Goal: Task Accomplishment & Management: Manage account settings

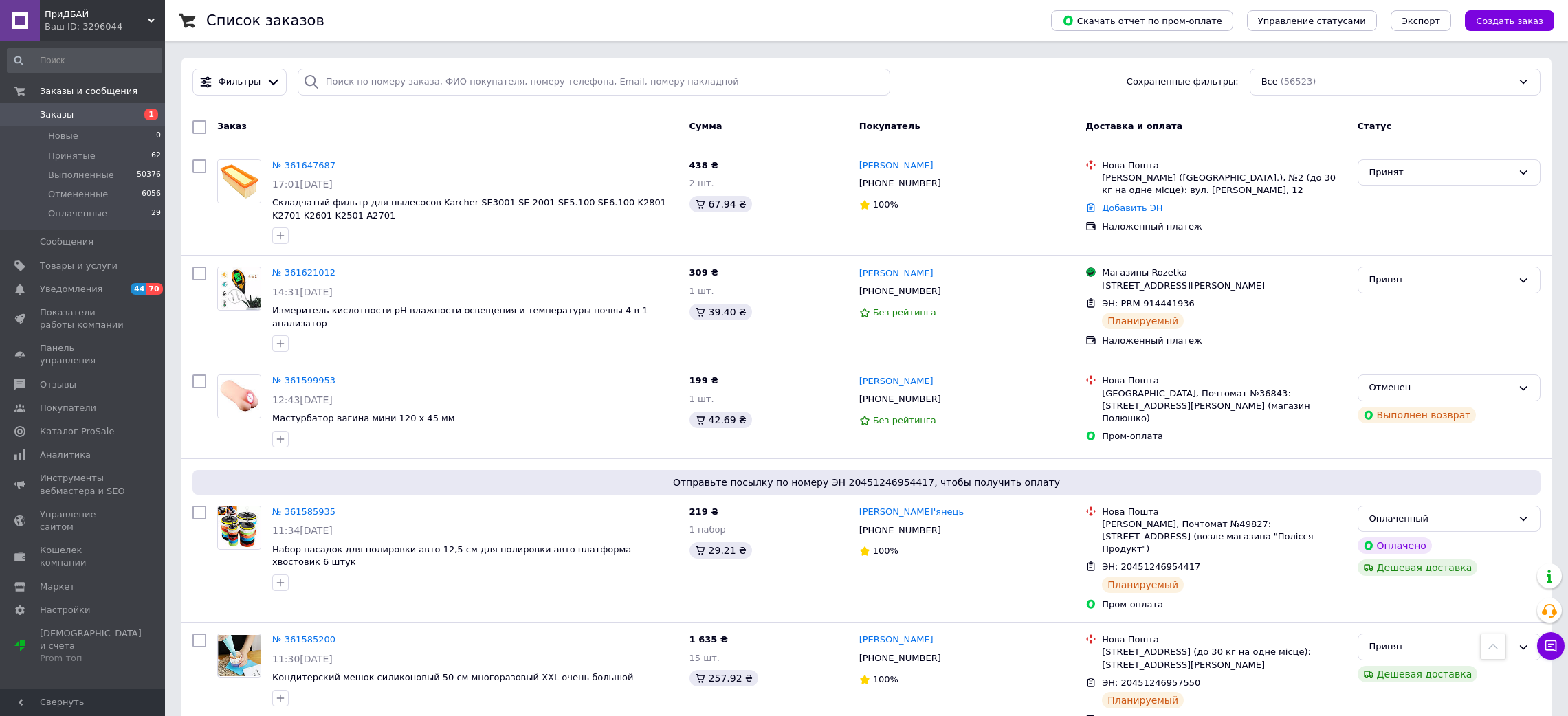
click at [85, 155] on span "Принятые" at bounding box center [71, 156] width 48 height 12
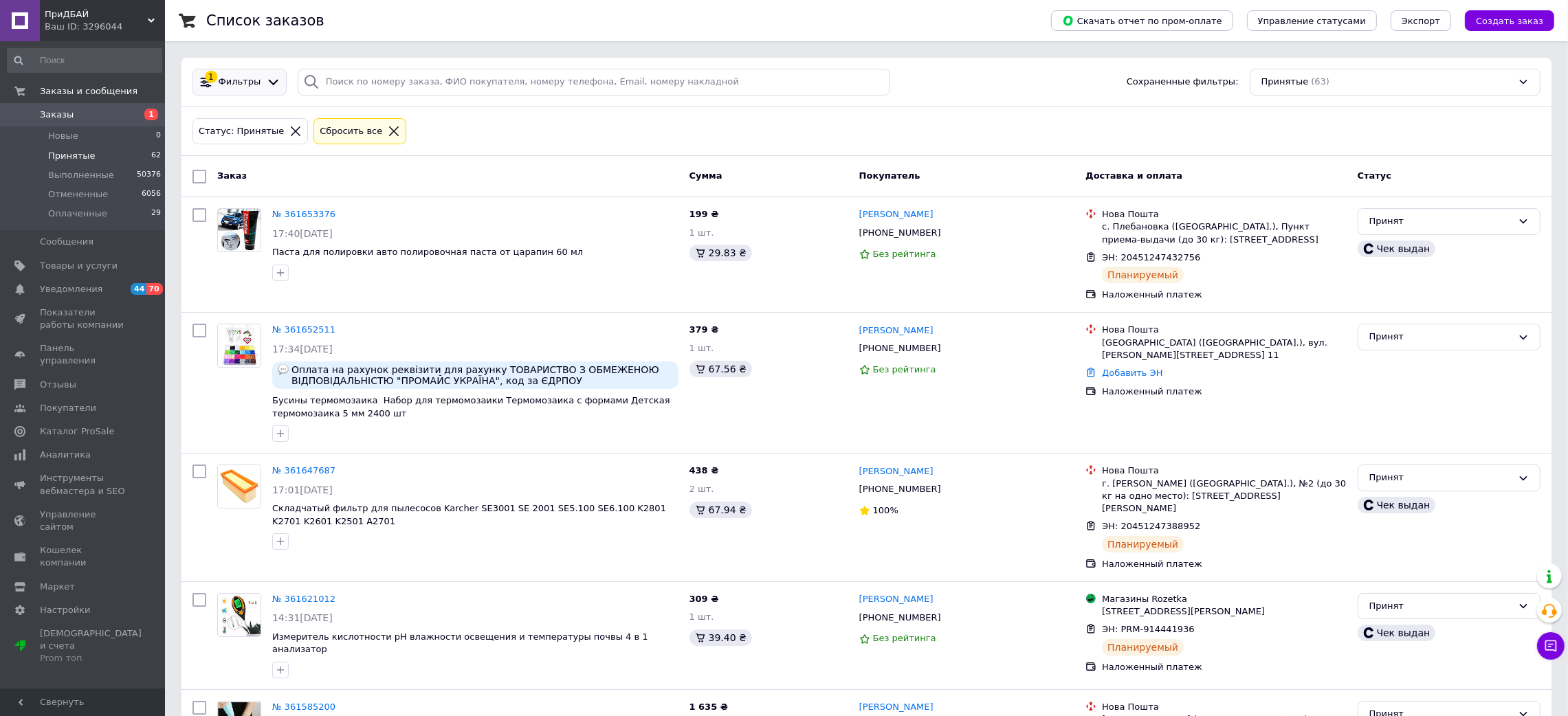
click at [219, 85] on span "Фильтры" at bounding box center [240, 82] width 43 height 13
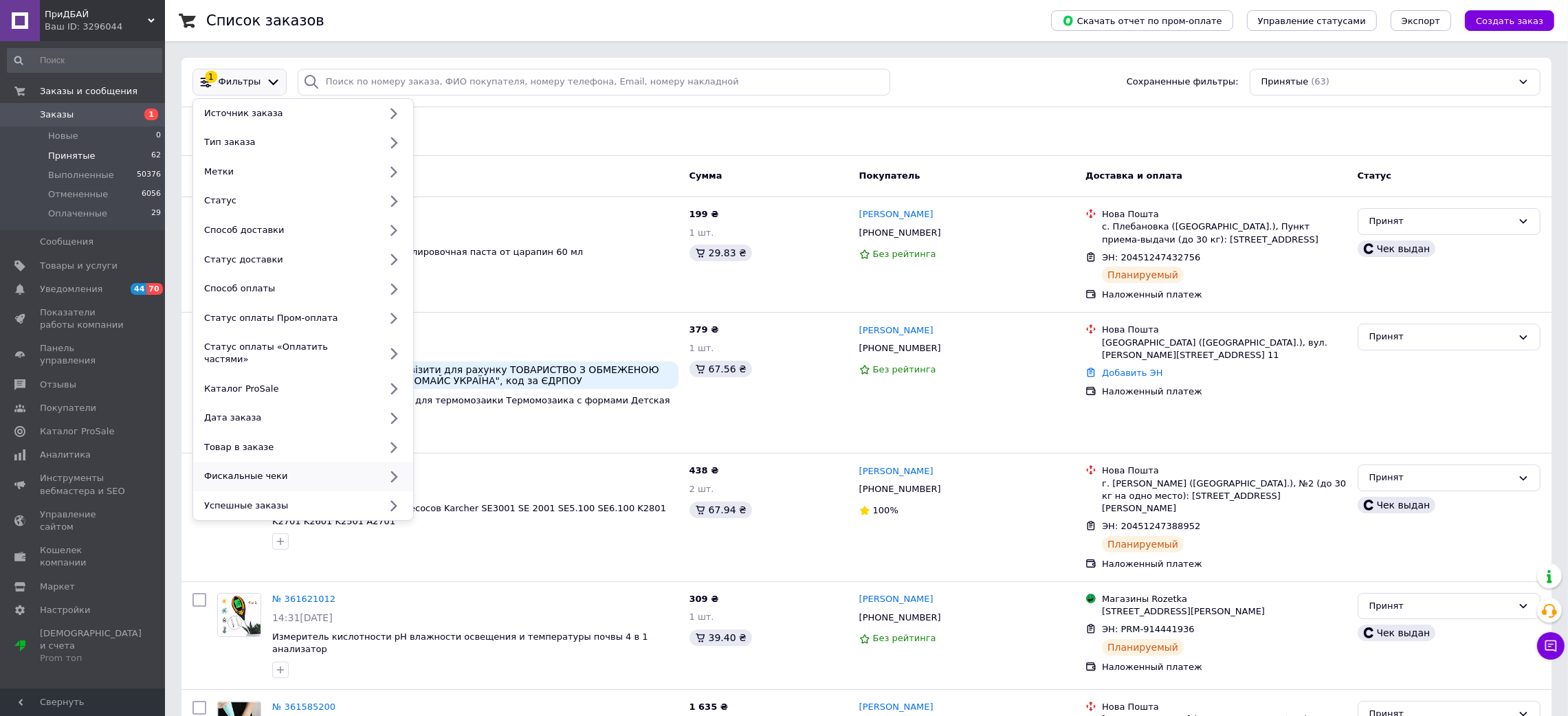
click at [287, 475] on div "Фискальные чеки" at bounding box center [303, 476] width 220 height 29
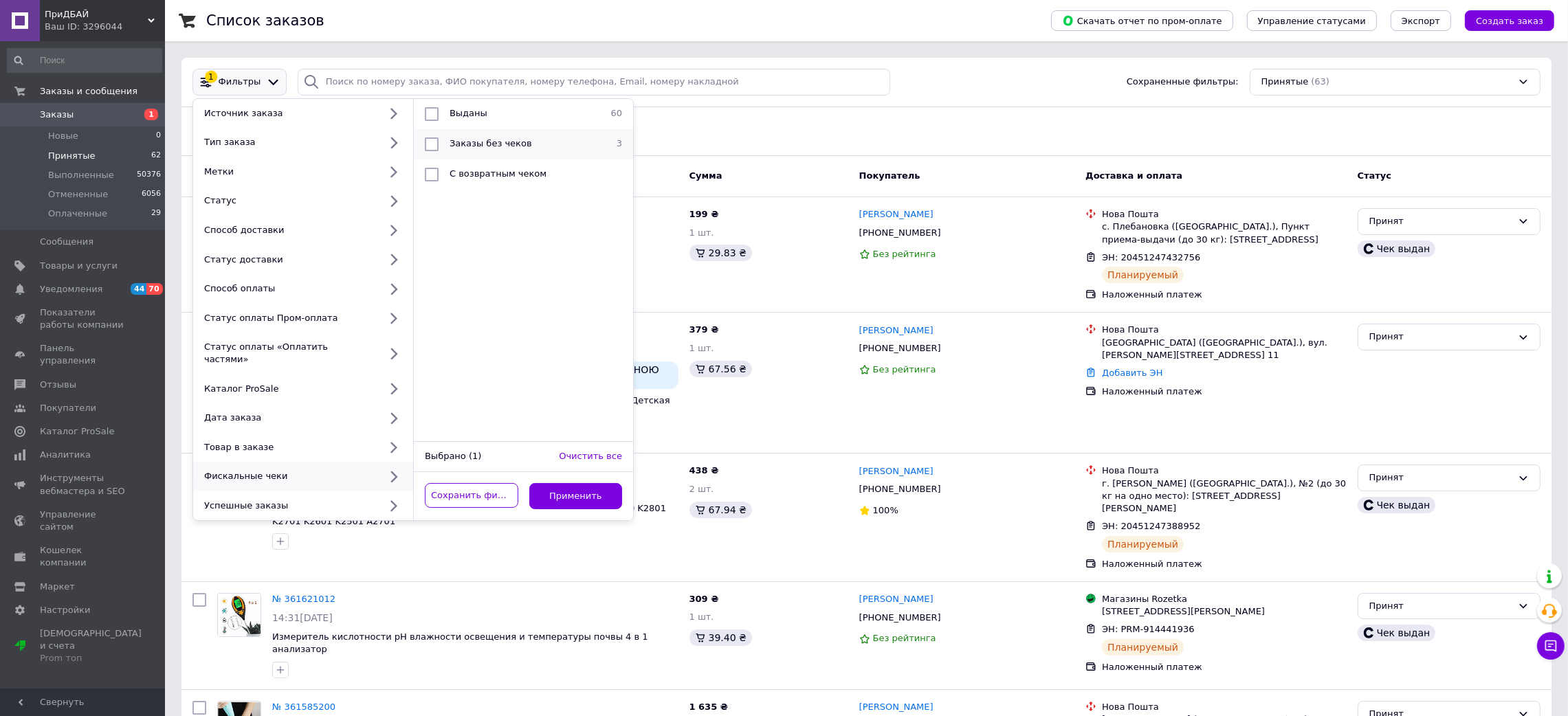
click at [494, 134] on li "Заказы без чеков 3" at bounding box center [523, 144] width 219 height 30
checkbox input "true"
click at [565, 484] on button "Применить" at bounding box center [576, 497] width 93 height 27
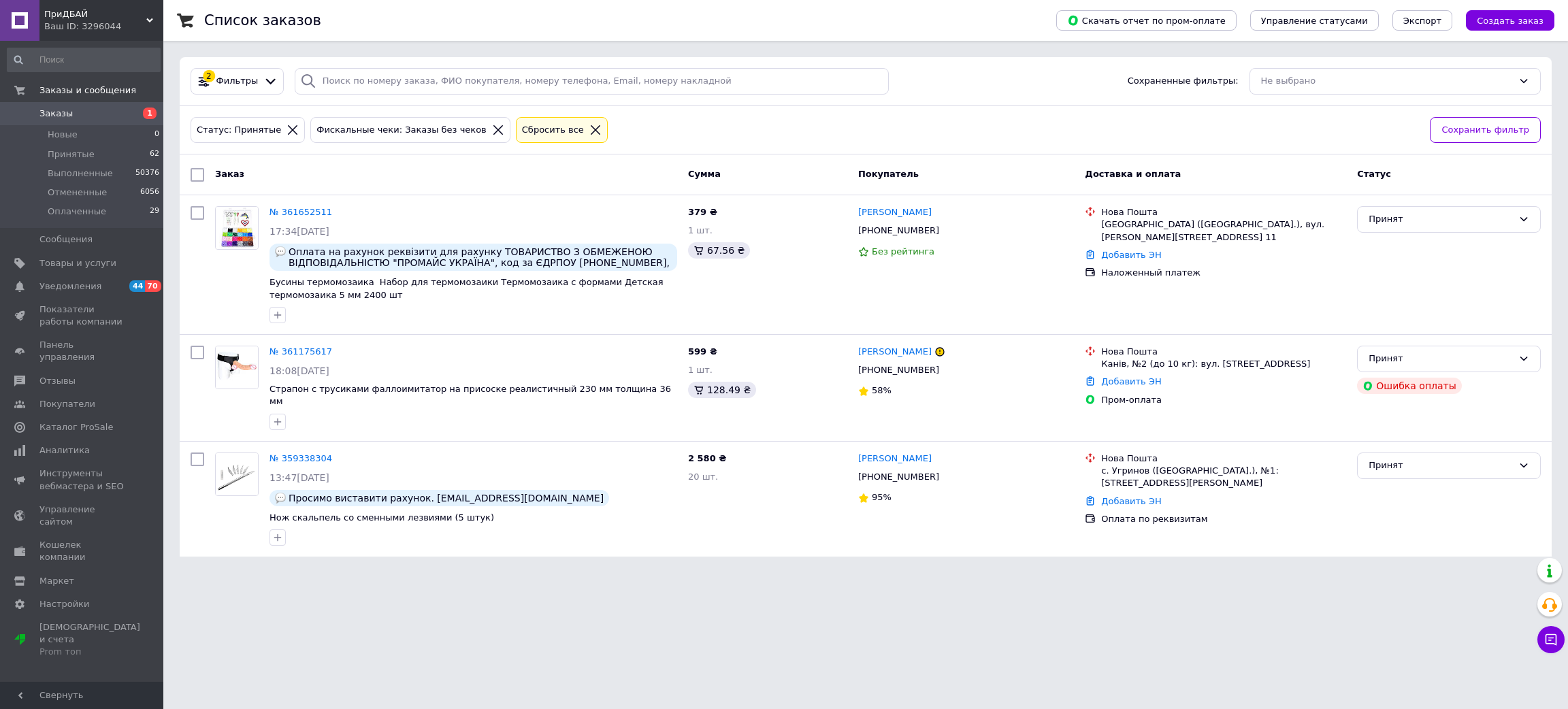
click at [590, 125] on icon at bounding box center [595, 129] width 12 height 12
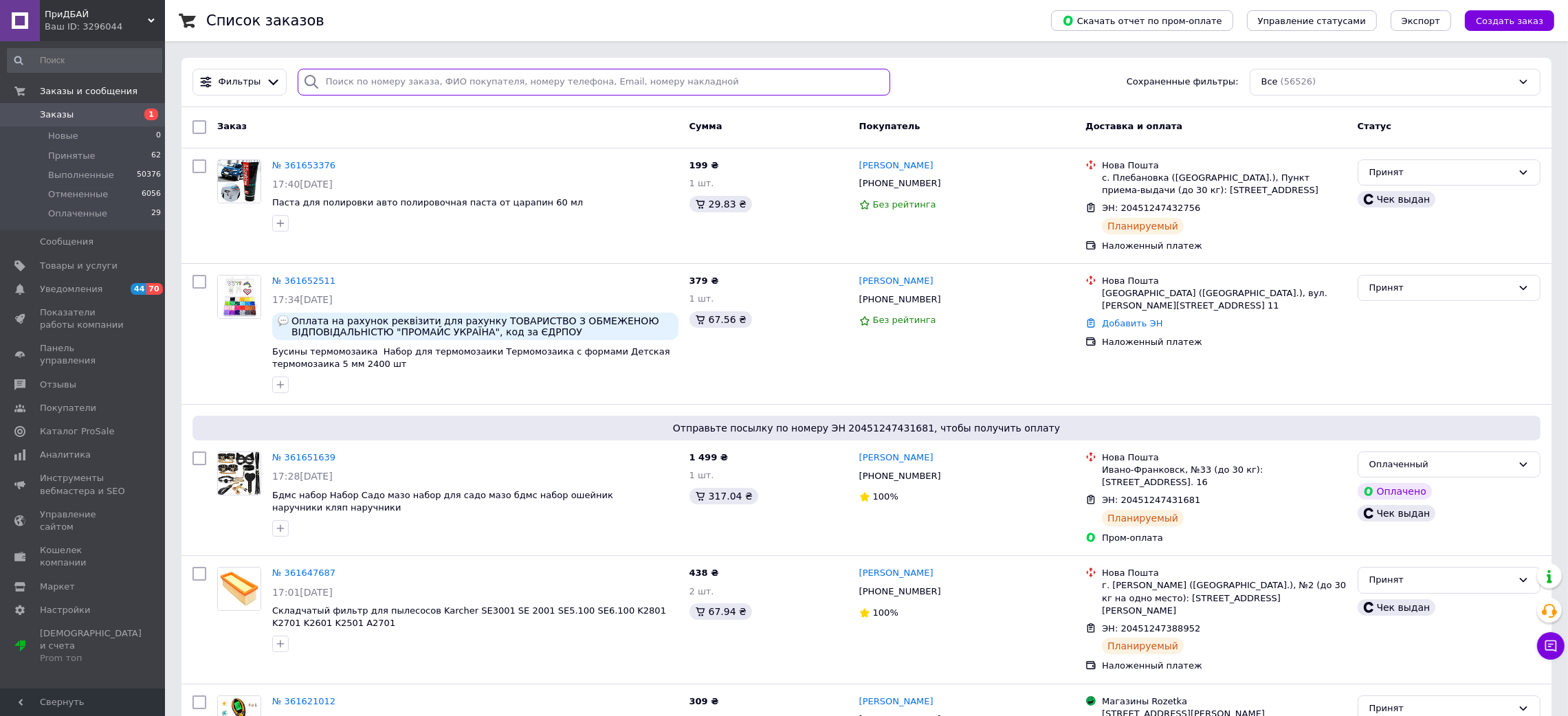
click at [347, 84] on input "search" at bounding box center [594, 82] width 593 height 27
paste input "[PHONE_NUMBER]"
type input "[PHONE_NUMBER]"
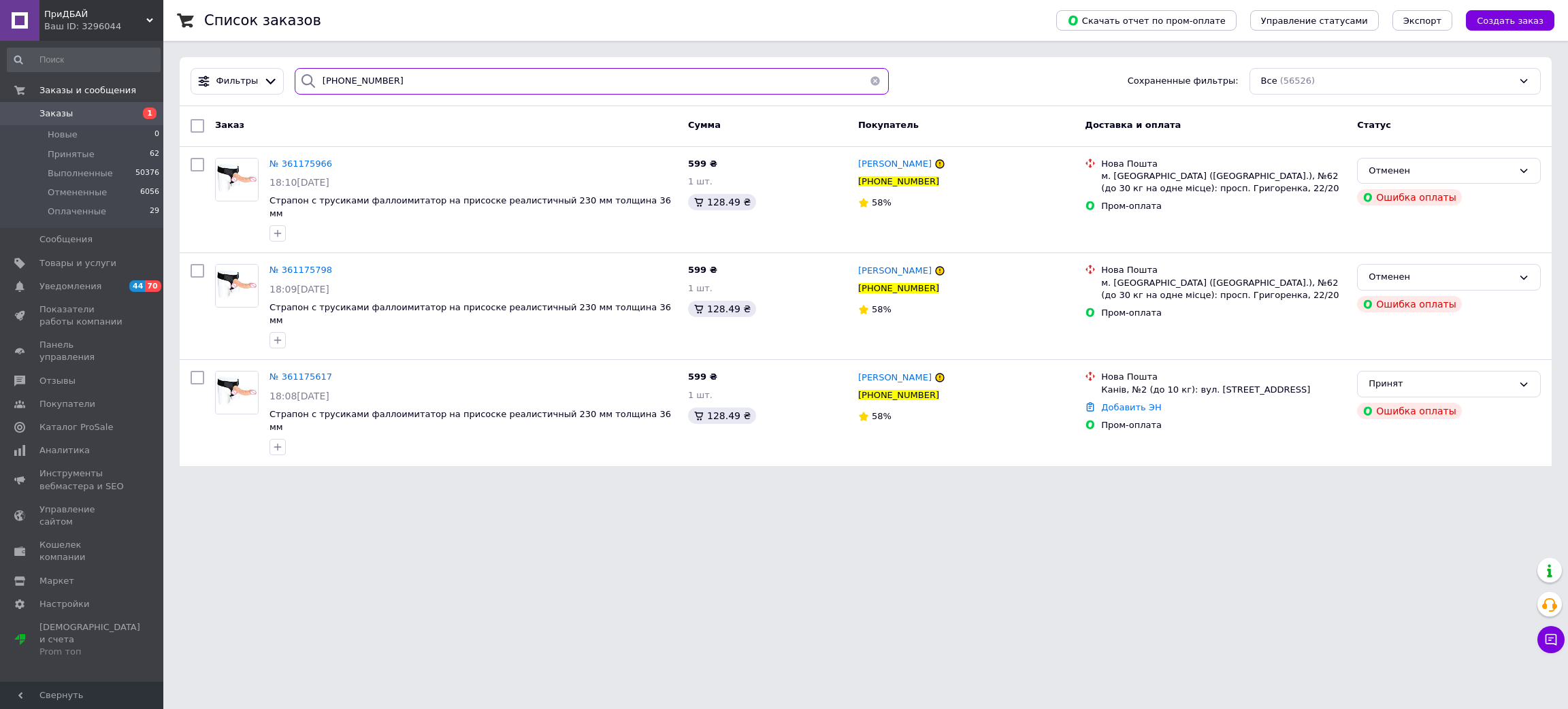
click at [403, 80] on input "[PHONE_NUMBER]" at bounding box center [591, 81] width 594 height 26
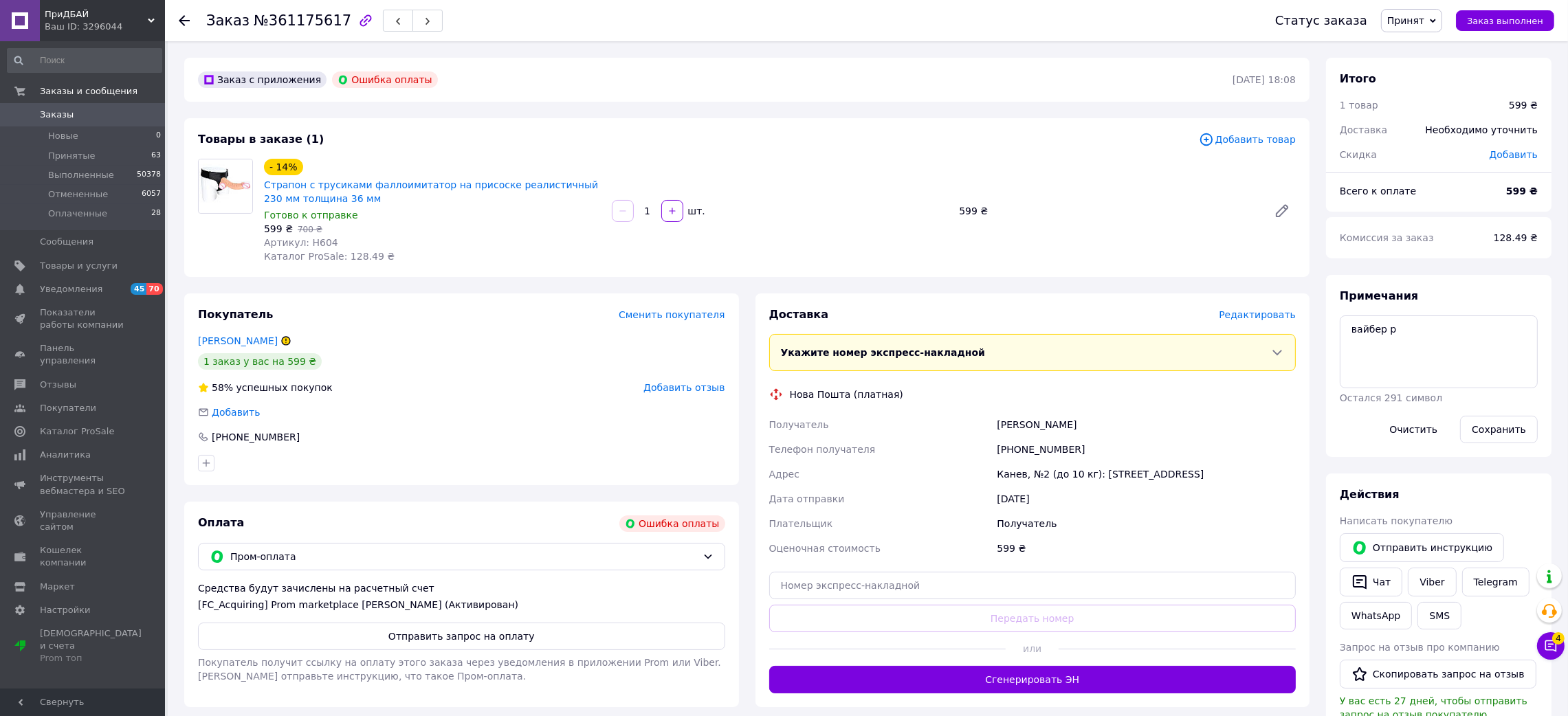
click at [1040, 452] on div "[PHONE_NUMBER]" at bounding box center [1146, 450] width 305 height 25
drag, startPoint x: 1040, startPoint y: 452, endPoint x: 1020, endPoint y: 448, distance: 20.4
click at [1020, 448] on div "[PHONE_NUMBER]" at bounding box center [1146, 450] width 305 height 25
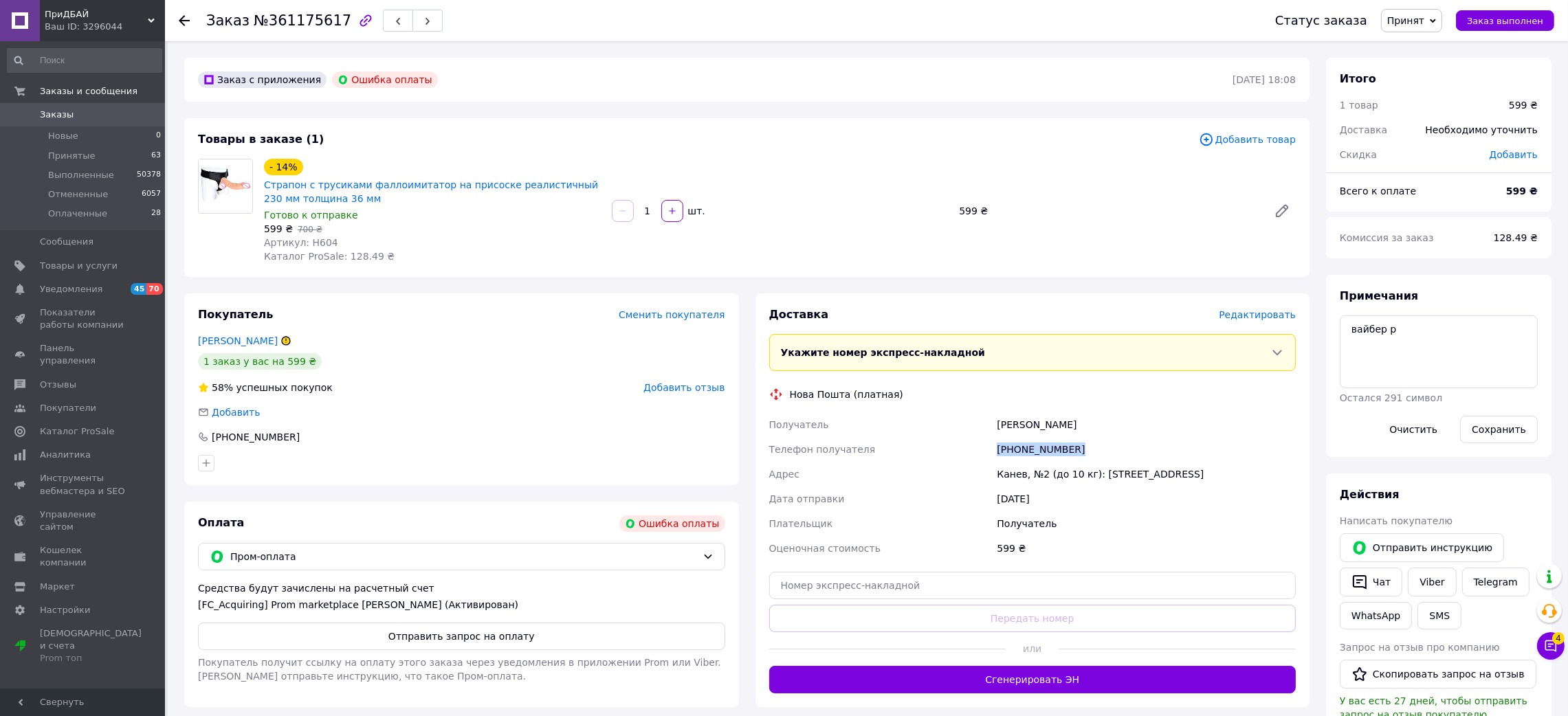
click at [1020, 448] on div "[PHONE_NUMBER]" at bounding box center [1146, 450] width 305 height 25
copy div "[PHONE_NUMBER]"
click at [459, 318] on div "Покупатель Сменить покупателя" at bounding box center [461, 315] width 527 height 16
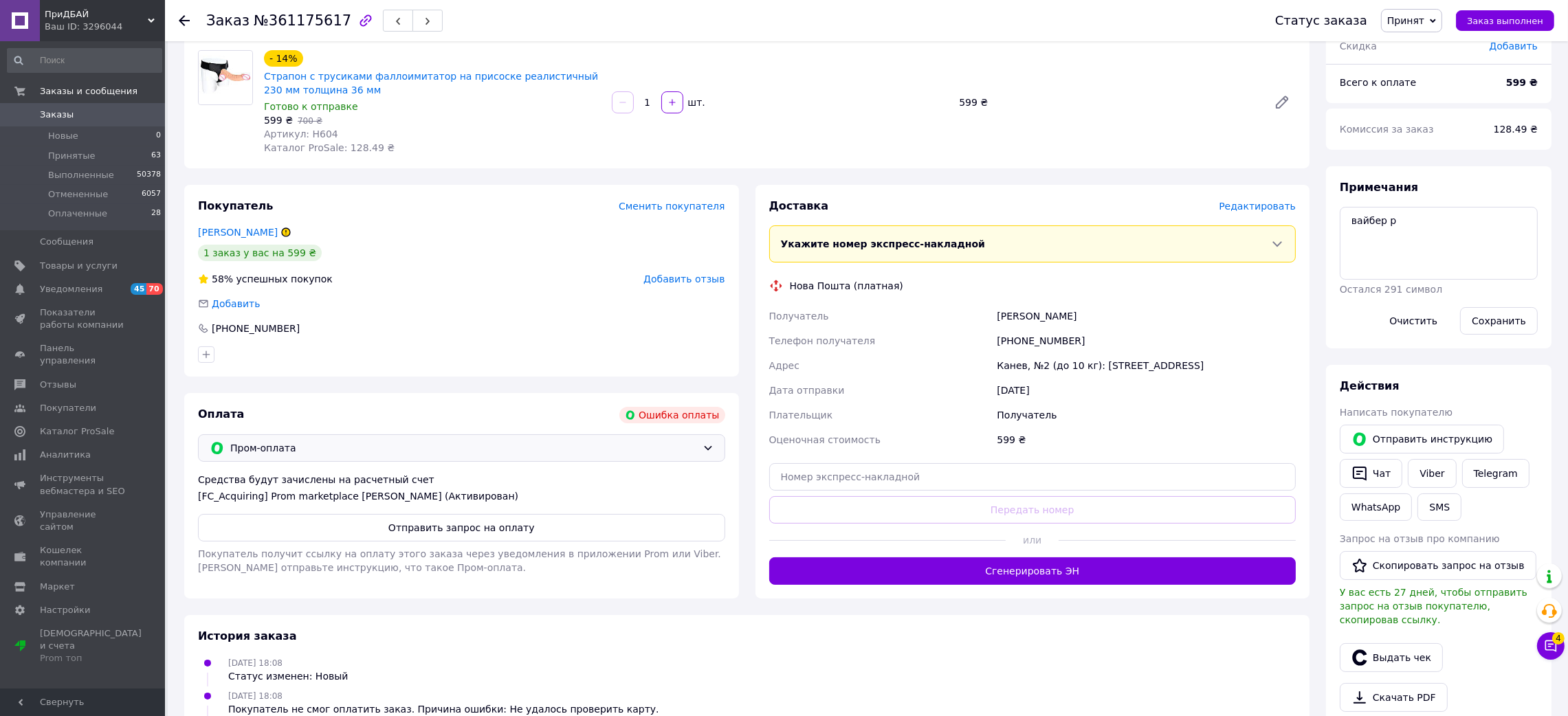
scroll to position [275, 0]
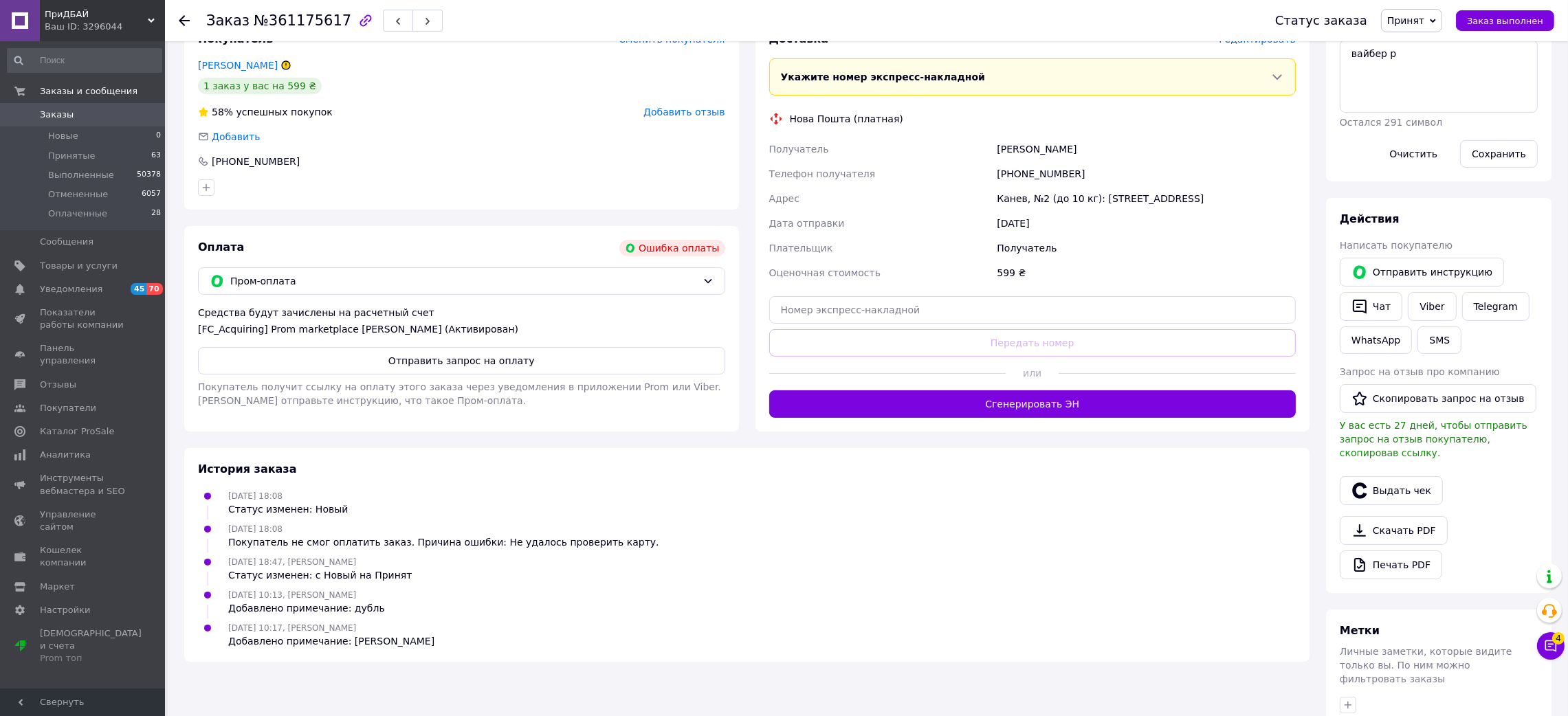
drag, startPoint x: 271, startPoint y: 620, endPoint x: 441, endPoint y: 629, distance: 170.2
click at [441, 629] on ul "[DATE] 18:08 Статус изменен: Новый [DATE] 18:08 Покупатель не смог оплатить зак…" at bounding box center [746, 569] width 1097 height 160
click at [353, 635] on div "Добавлено примечание: [PERSON_NAME]" at bounding box center [331, 641] width 207 height 14
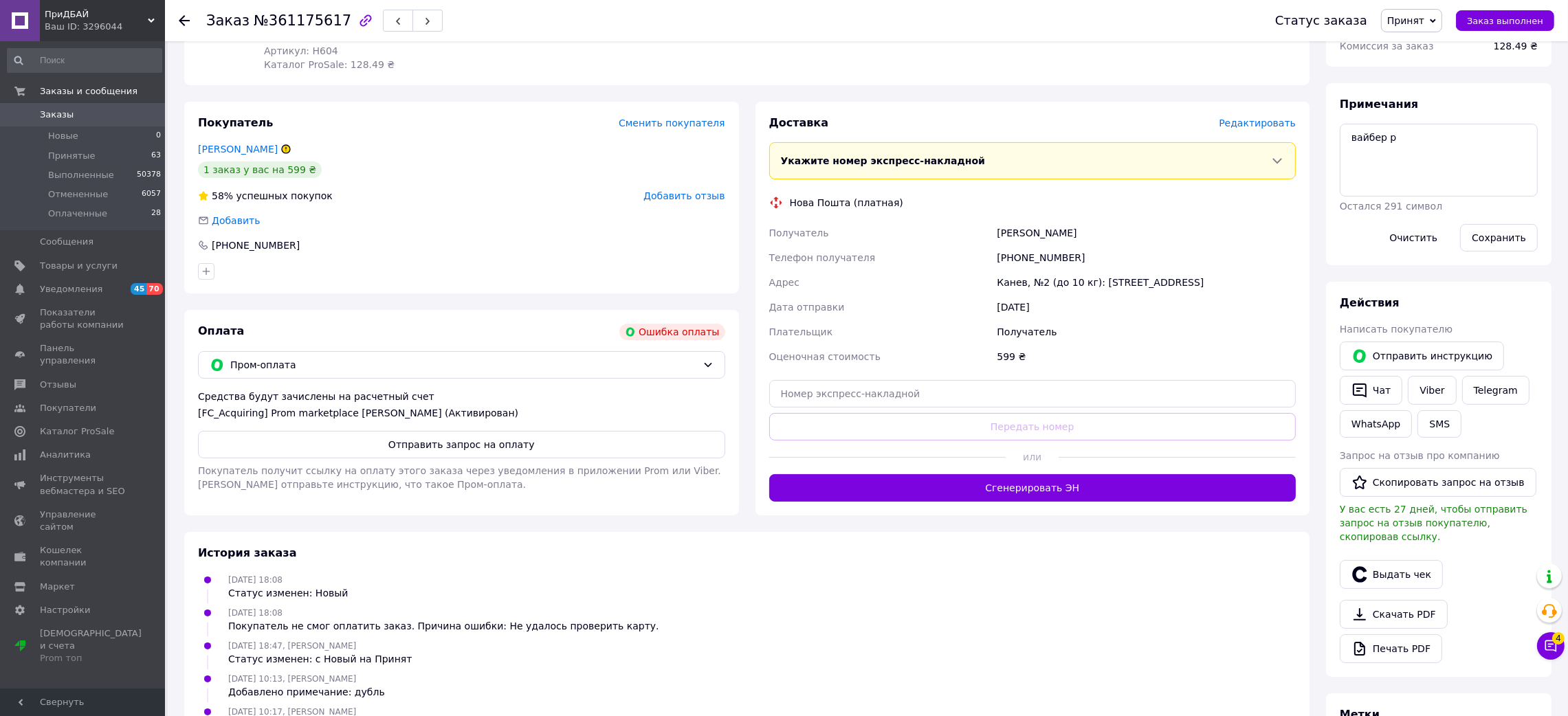
scroll to position [0, 0]
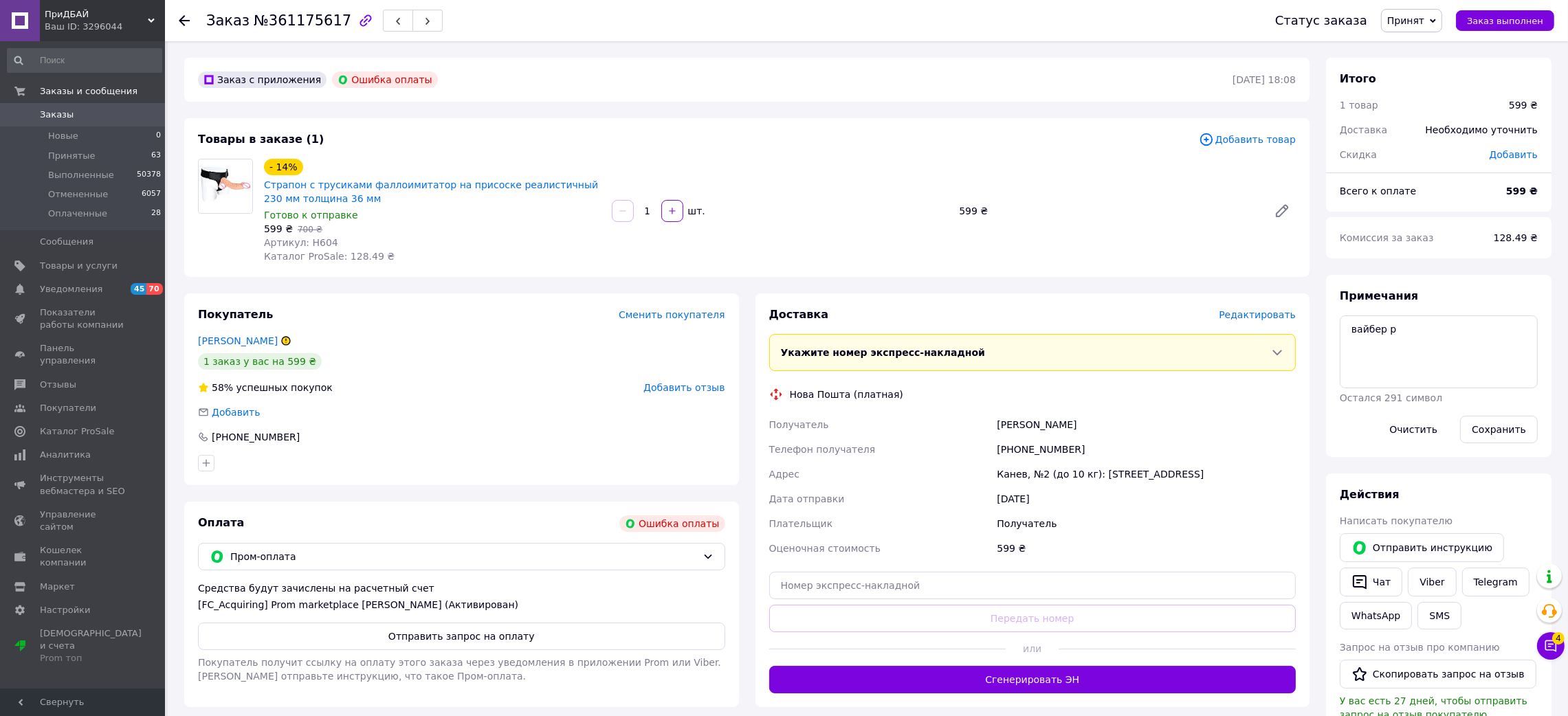
click at [1029, 437] on div "[PHONE_NUMBER]" at bounding box center [1146, 450] width 305 height 25
click at [1025, 449] on div "[PHONE_NUMBER]" at bounding box center [1146, 450] width 305 height 25
copy div "[PHONE_NUMBER]"
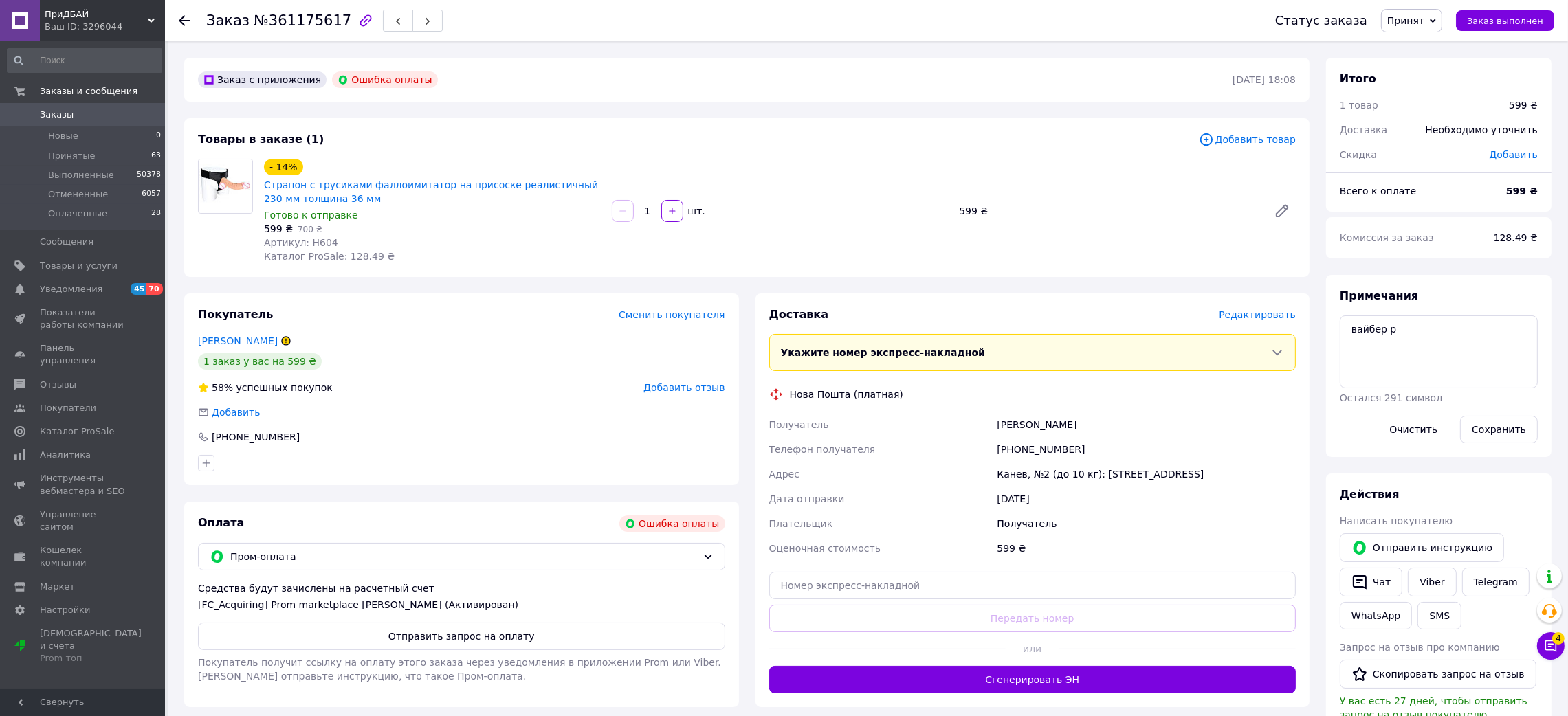
click at [1046, 220] on div "599 ₴" at bounding box center [1108, 211] width 309 height 19
drag, startPoint x: 229, startPoint y: 74, endPoint x: 307, endPoint y: 84, distance: 78.6
click at [299, 84] on div "Заказ с приложения" at bounding box center [262, 79] width 129 height 16
click at [328, 128] on div "Товары в заказе (1) Добавить товар - 14% Страпон с трусиками фаллоимитатор на п…" at bounding box center [746, 198] width 1125 height 159
